Goal: Transaction & Acquisition: Purchase product/service

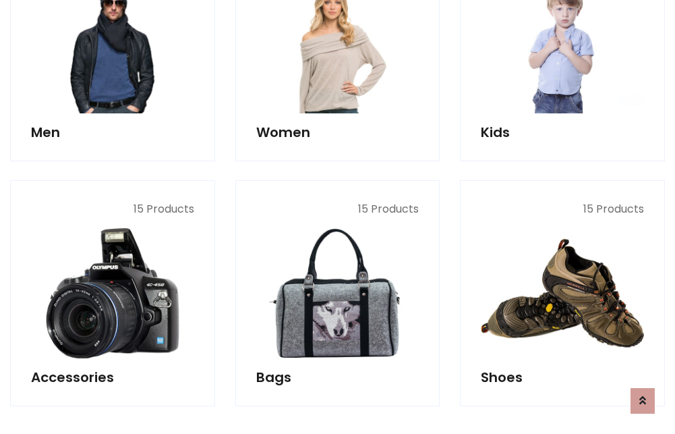
scroll to position [451, 0]
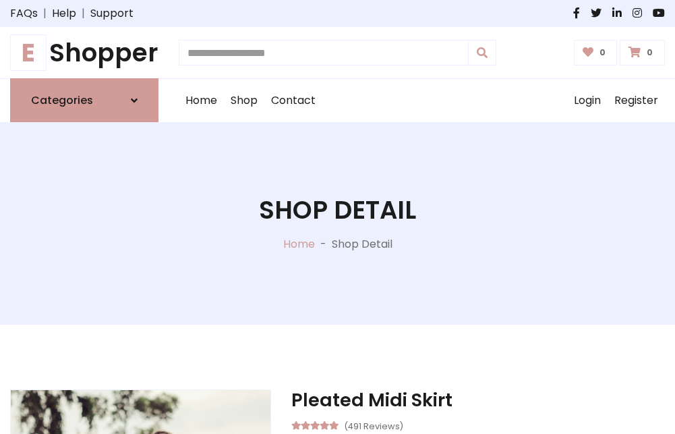
click at [84, 53] on h1 "E Shopper" at bounding box center [84, 53] width 148 height 30
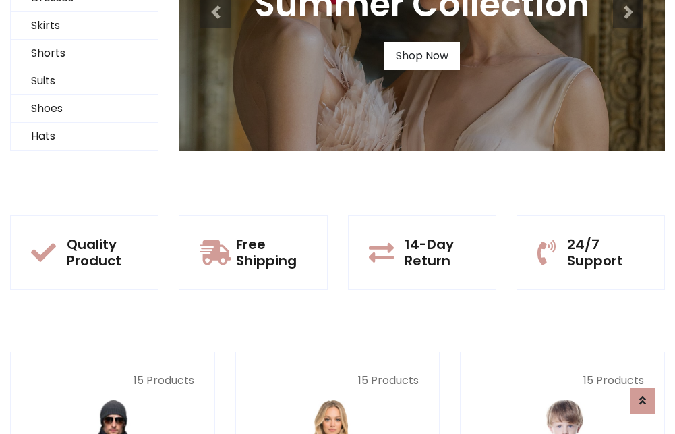
scroll to position [130, 0]
